Goal: Task Accomplishment & Management: Manage account settings

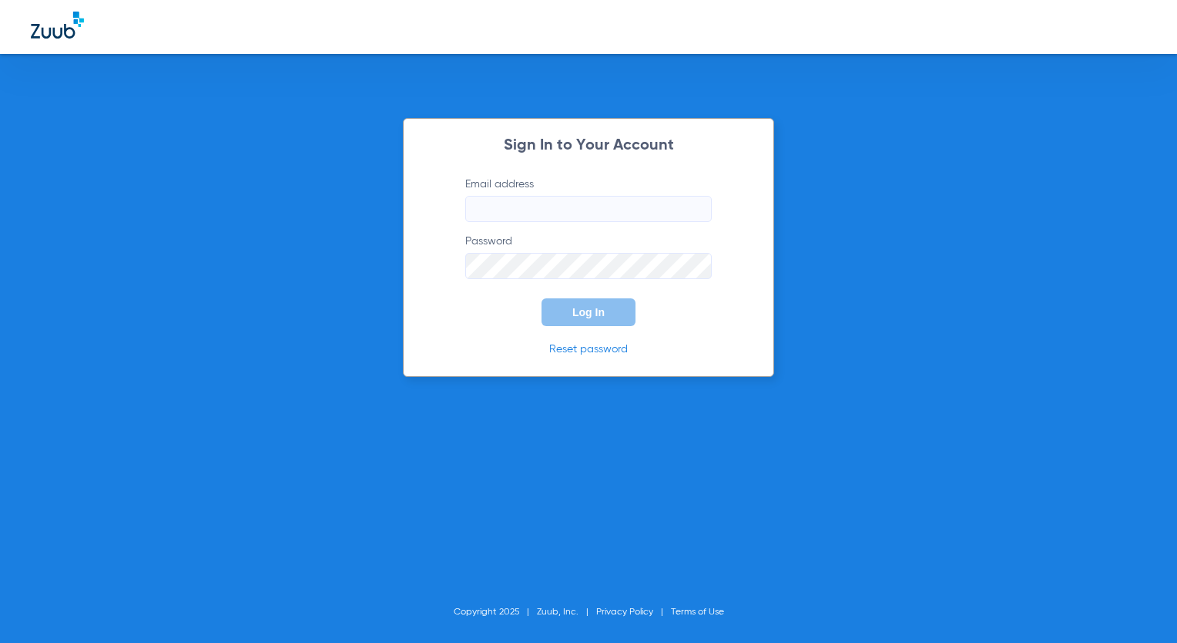
type input "[EMAIL_ADDRESS][DOMAIN_NAME]"
click at [604, 307] on span "Log In" at bounding box center [588, 312] width 32 height 12
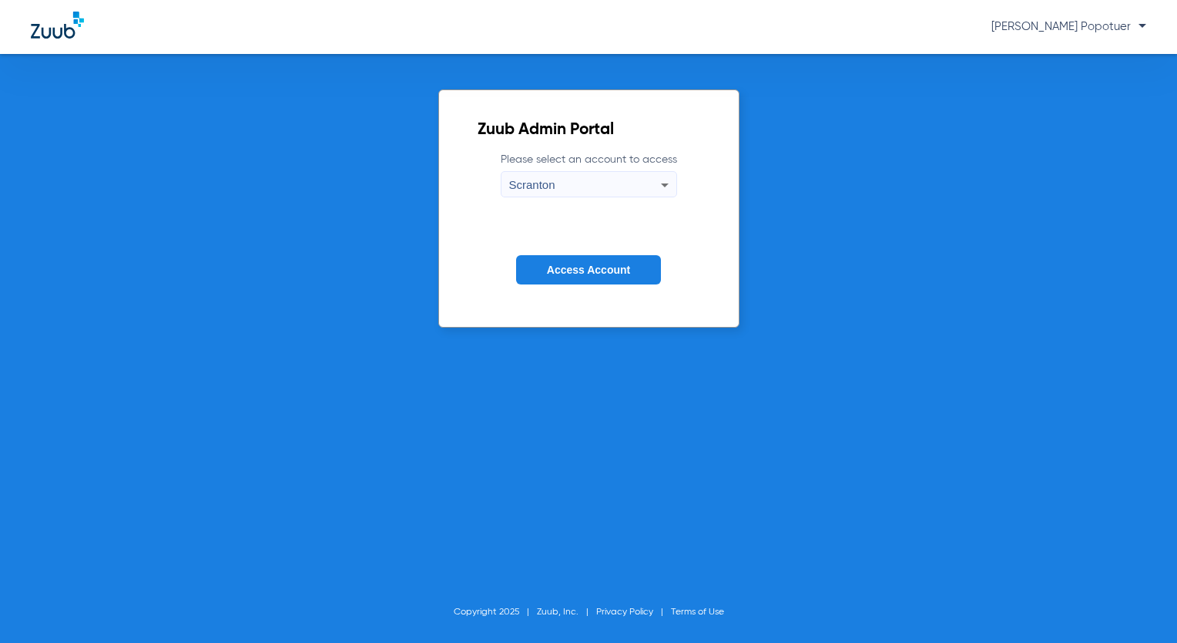
click at [653, 184] on div "Scranton" at bounding box center [585, 185] width 152 height 26
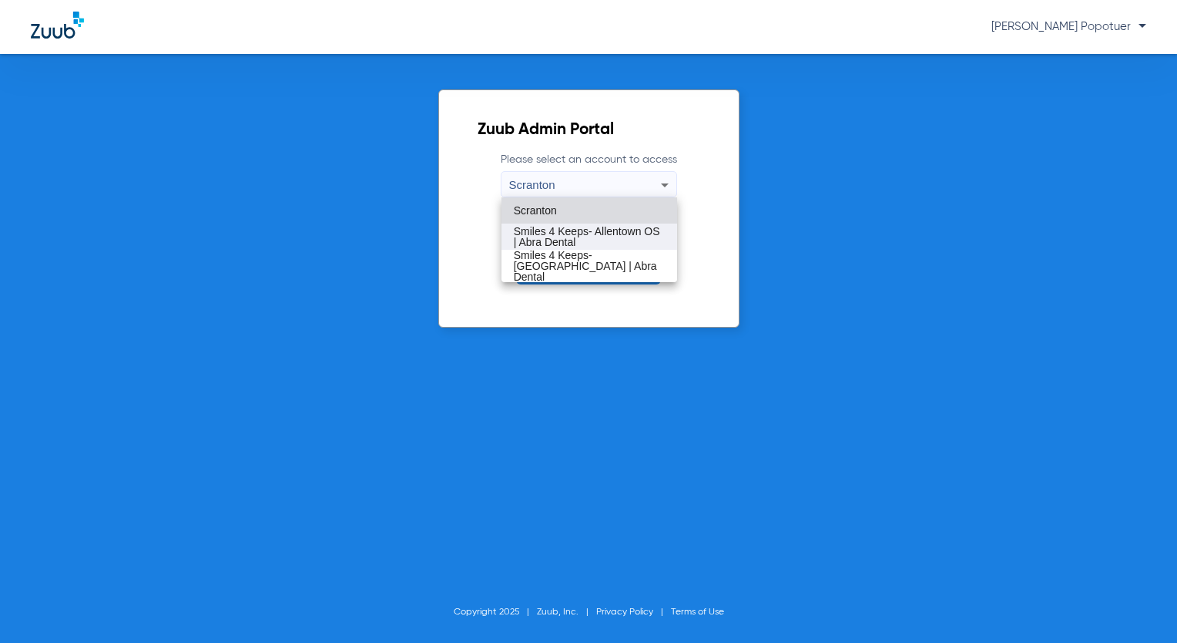
click at [644, 229] on span "Smiles 4 Keeps- Allentown OS | Abra Dental" at bounding box center [589, 237] width 151 height 22
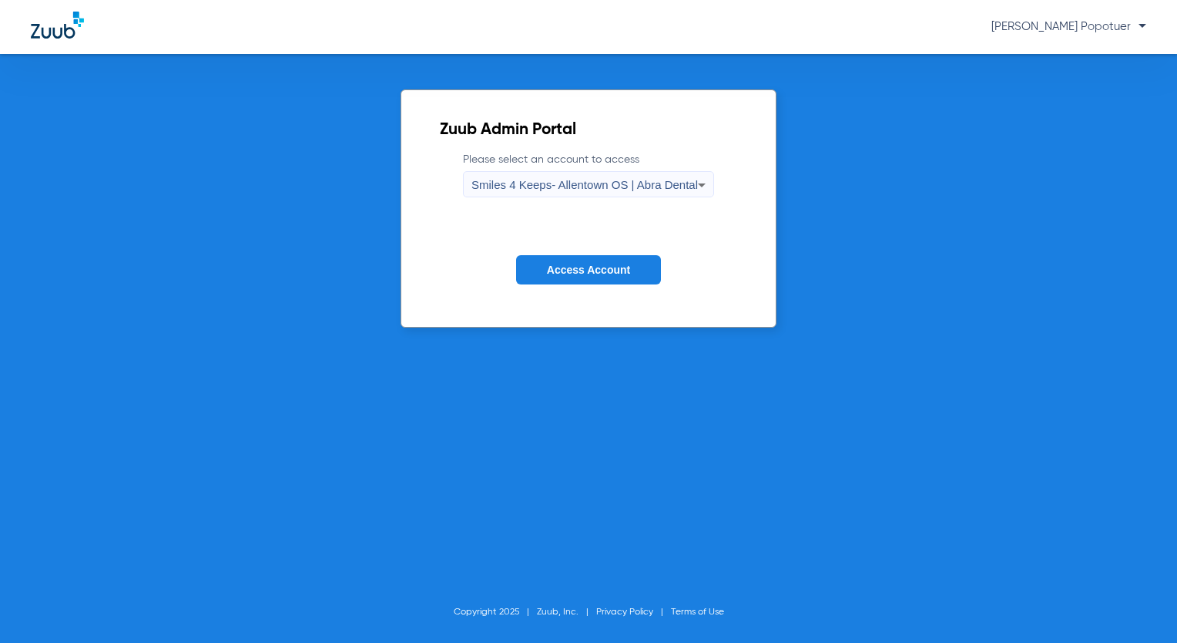
click at [642, 273] on button "Access Account" at bounding box center [588, 270] width 145 height 30
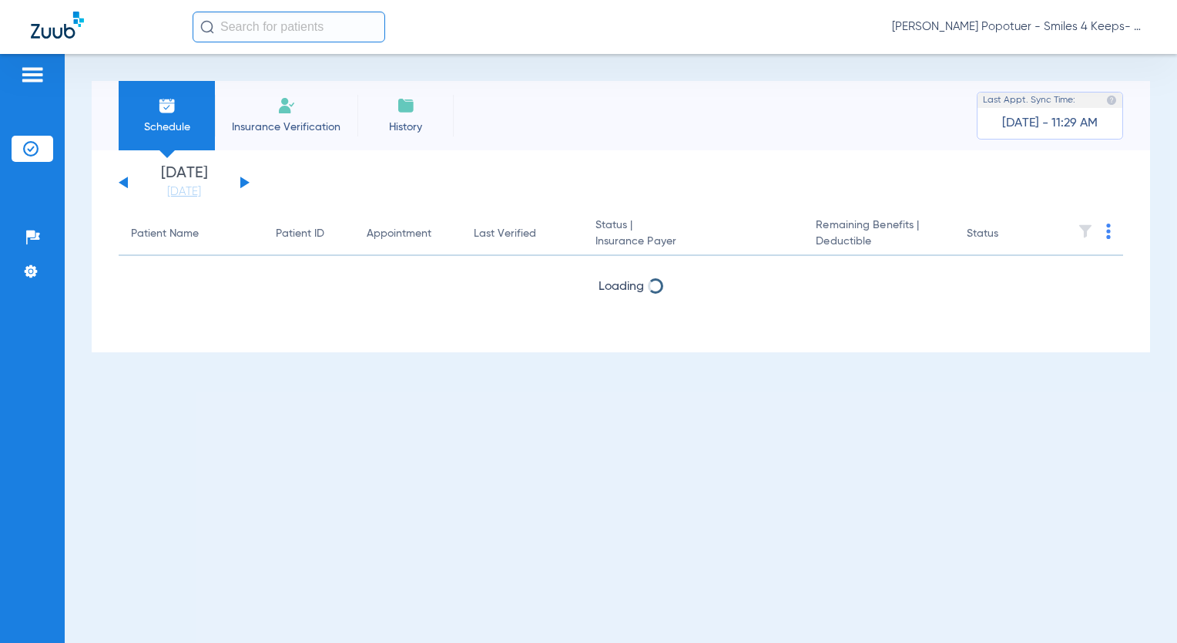
click at [243, 183] on button at bounding box center [244, 182] width 9 height 12
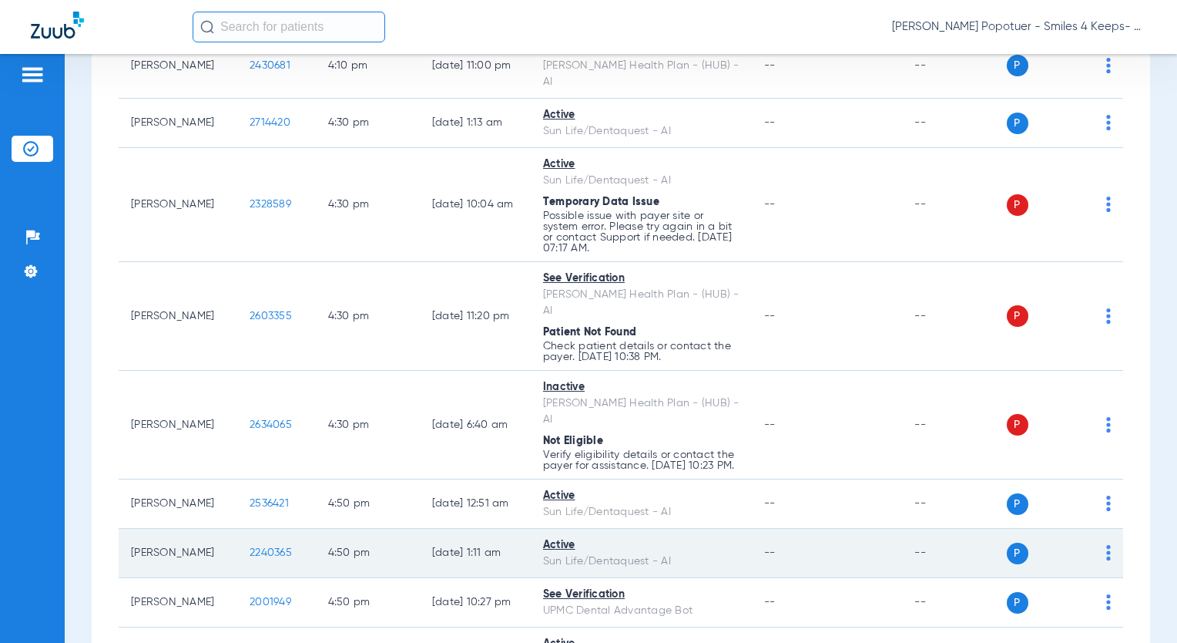
scroll to position [2688, 0]
